Goal: Communication & Community: Participate in discussion

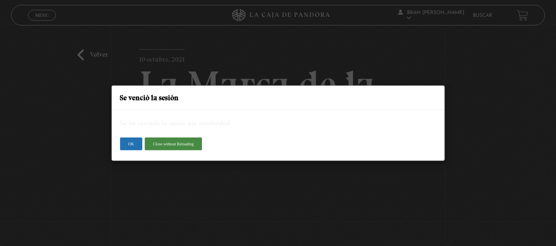
scroll to position [88, 0]
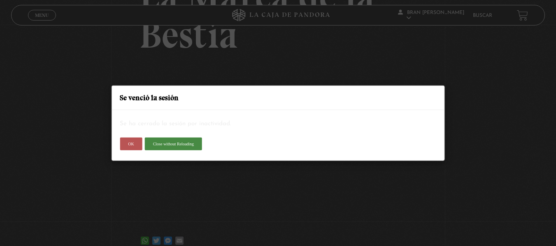
click at [126, 142] on button "OK" at bounding box center [131, 143] width 22 height 13
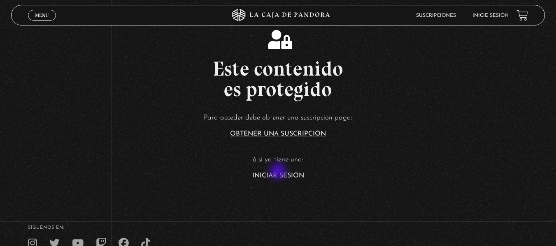
click at [279, 173] on link "Iniciar Sesión" at bounding box center [278, 176] width 52 height 7
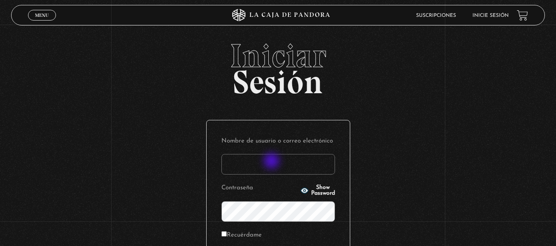
click at [272, 162] on input "Nombre de usuario o correo electrónico" at bounding box center [278, 164] width 114 height 21
type input "branzelpic@gmail.com"
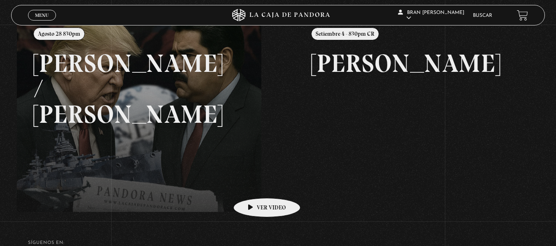
scroll to position [111, 0]
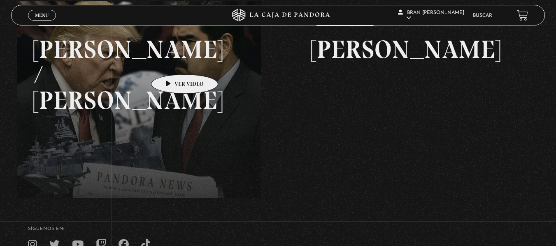
scroll to position [121, 0]
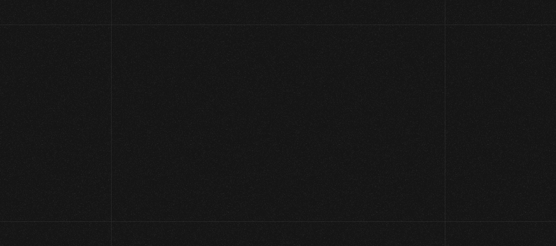
scroll to position [121, 0]
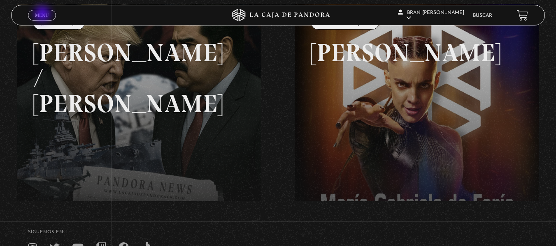
click at [43, 15] on span "Menu" at bounding box center [42, 15] width 14 height 5
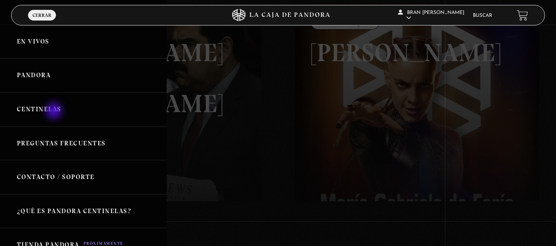
click at [55, 112] on link "Centinelas" at bounding box center [83, 110] width 167 height 34
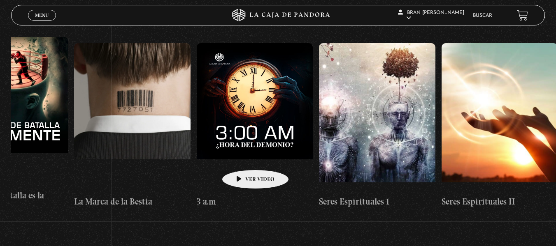
scroll to position [0, 11074]
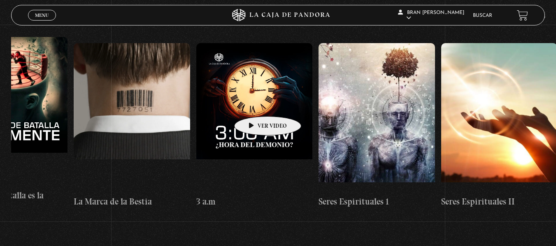
click at [255, 104] on figure at bounding box center [254, 117] width 116 height 148
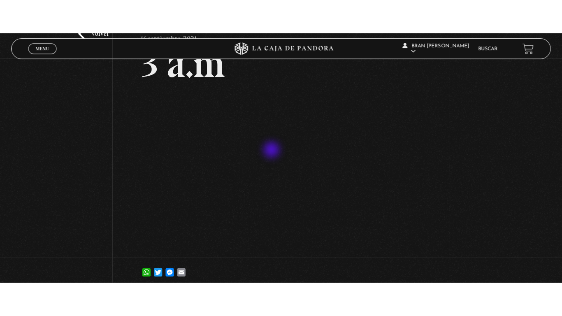
scroll to position [56, 0]
